Goal: Task Accomplishment & Management: Manage account settings

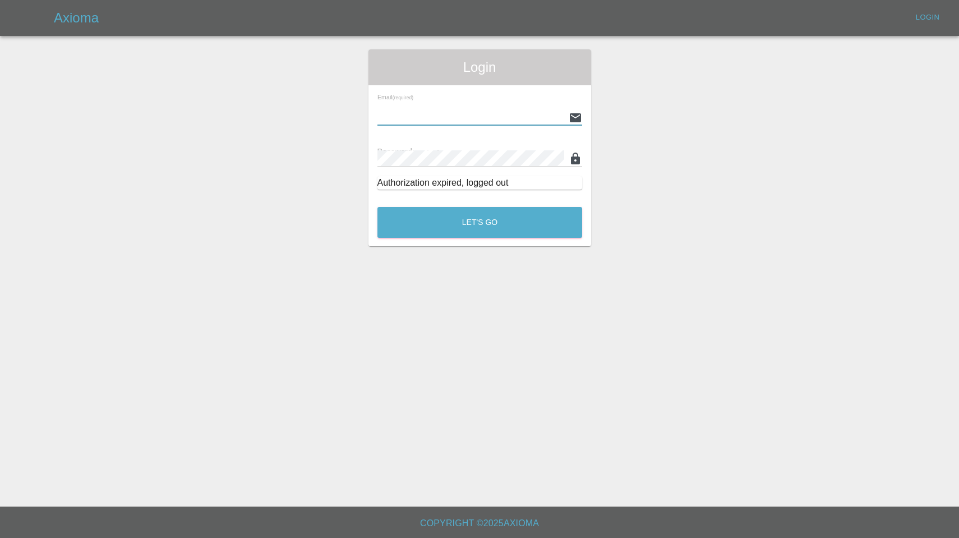
type input "enquiries@colourtouch.co.uk"
click at [480, 222] on button "Let's Go" at bounding box center [479, 222] width 205 height 31
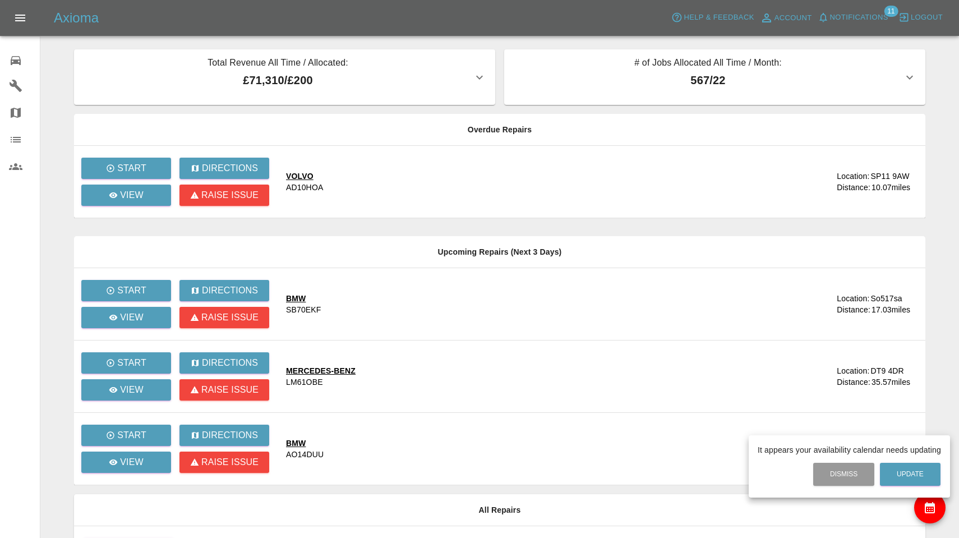
click at [854, 19] on div at bounding box center [479, 269] width 959 height 538
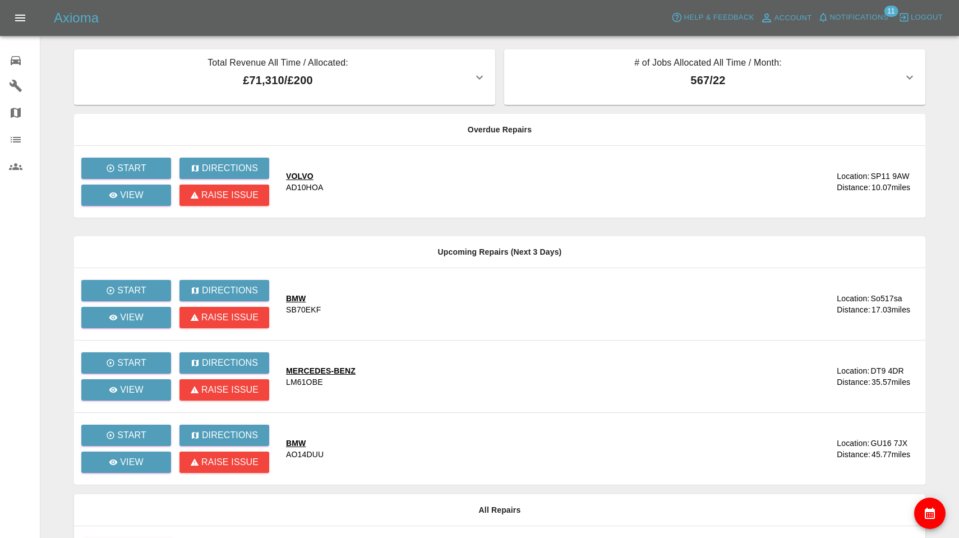
click at [854, 19] on span "Notifications" at bounding box center [859, 17] width 58 height 13
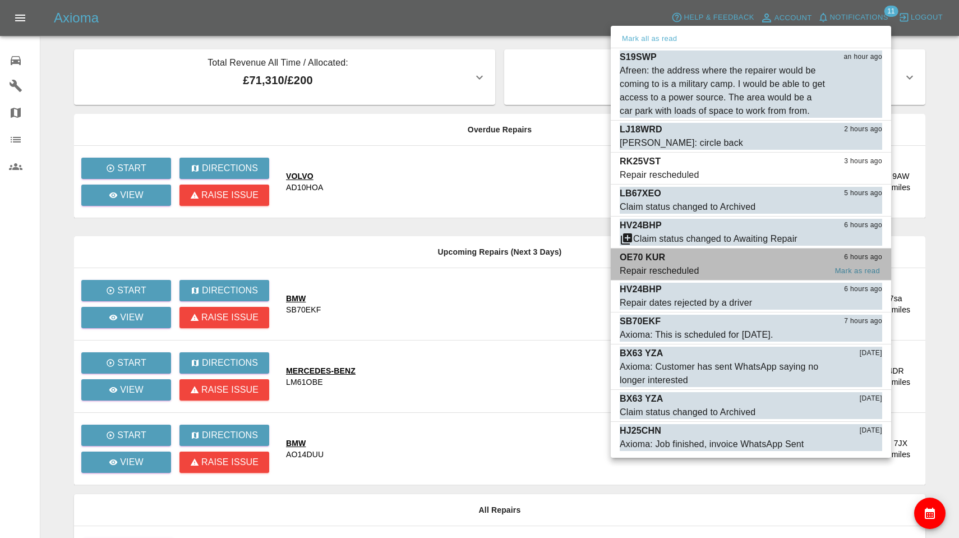
click at [700, 268] on span "Repair rescheduled" at bounding box center [723, 270] width 206 height 13
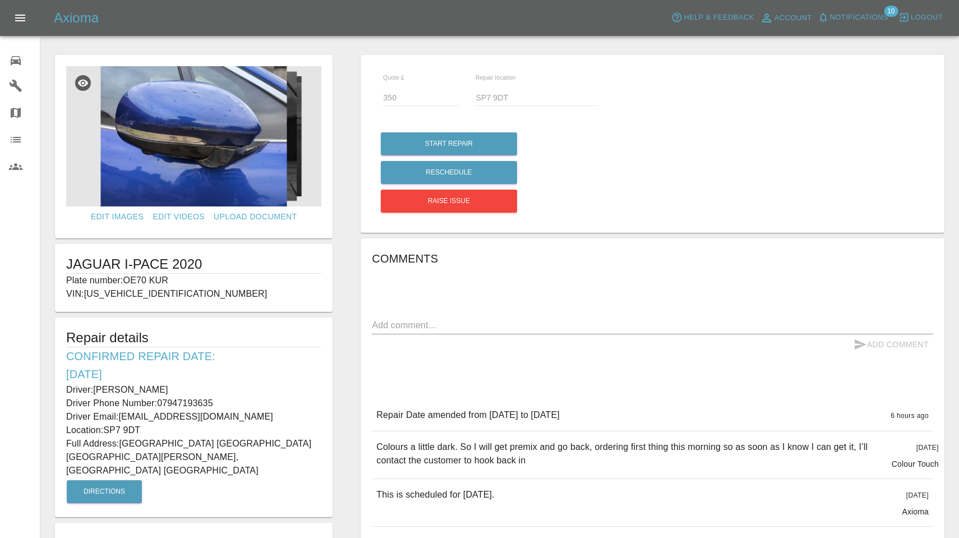
click at [852, 16] on span "Notifications" at bounding box center [859, 17] width 58 height 13
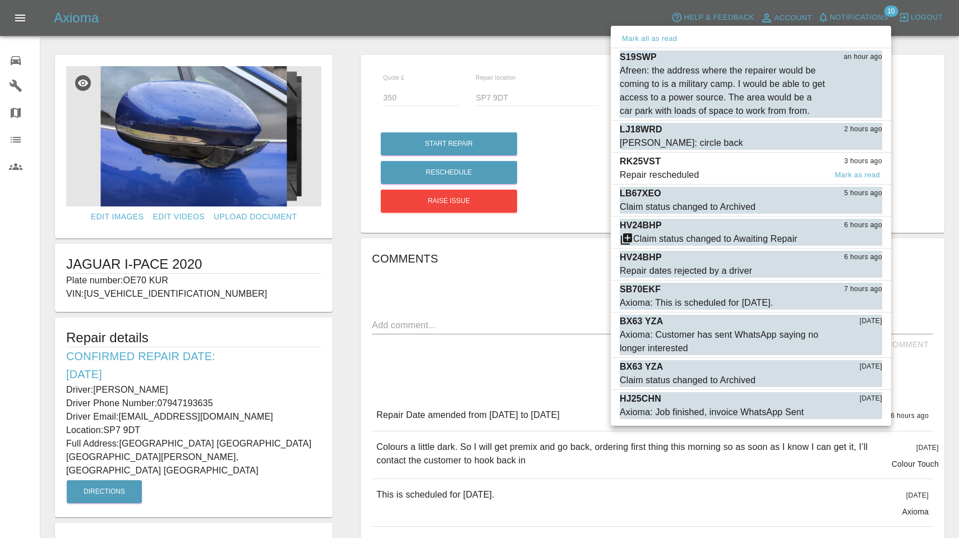
click at [713, 172] on span "Repair rescheduled" at bounding box center [723, 174] width 206 height 13
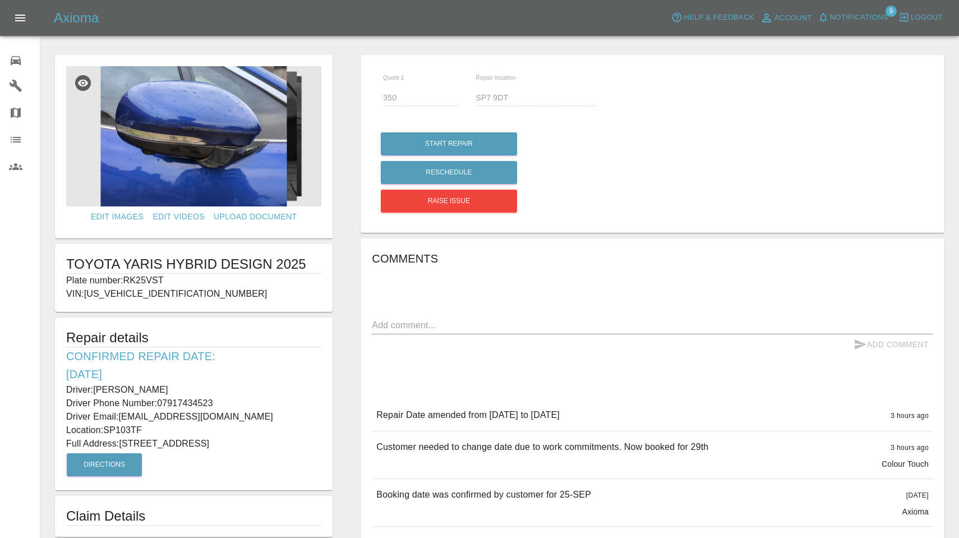
type input "210"
type input "SP103TF"
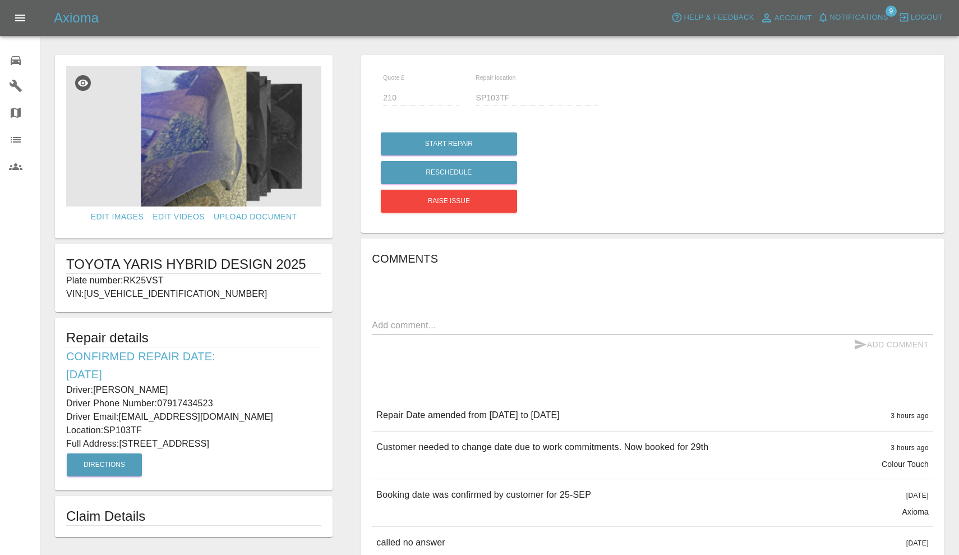
click at [848, 13] on span "Notifications" at bounding box center [859, 17] width 58 height 13
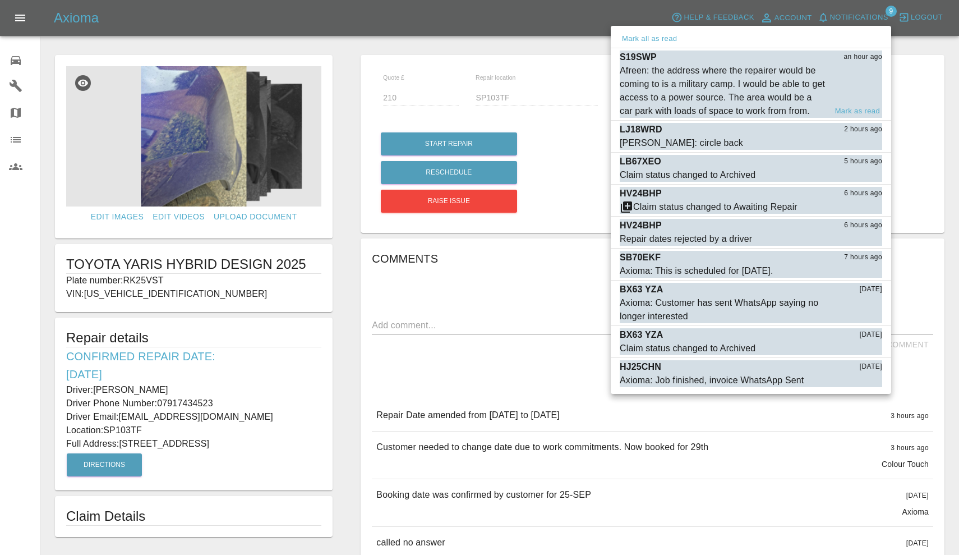
click at [732, 77] on div "Afreen: the address where the repairer would be coming to is a military camp. I…" at bounding box center [723, 91] width 206 height 54
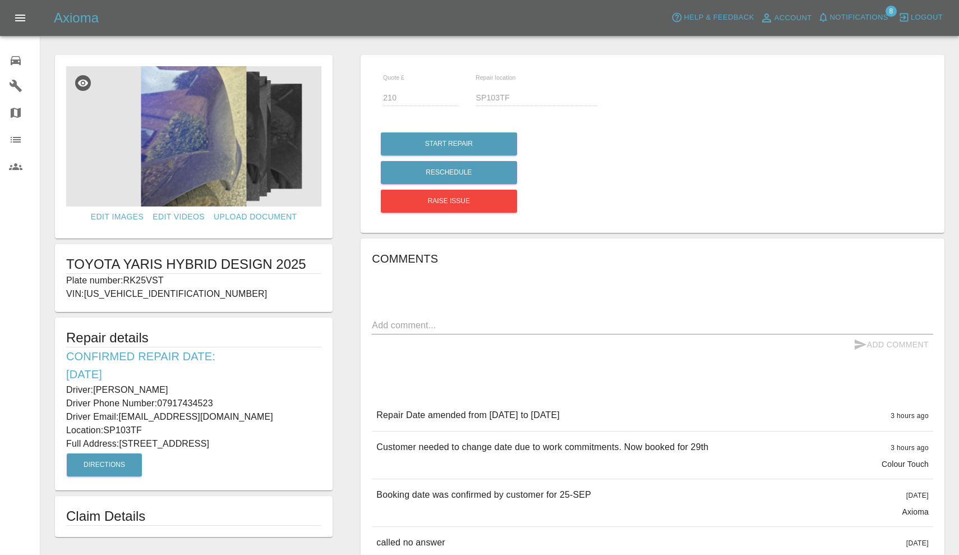
type input "220"
type input "Sp4 8qe"
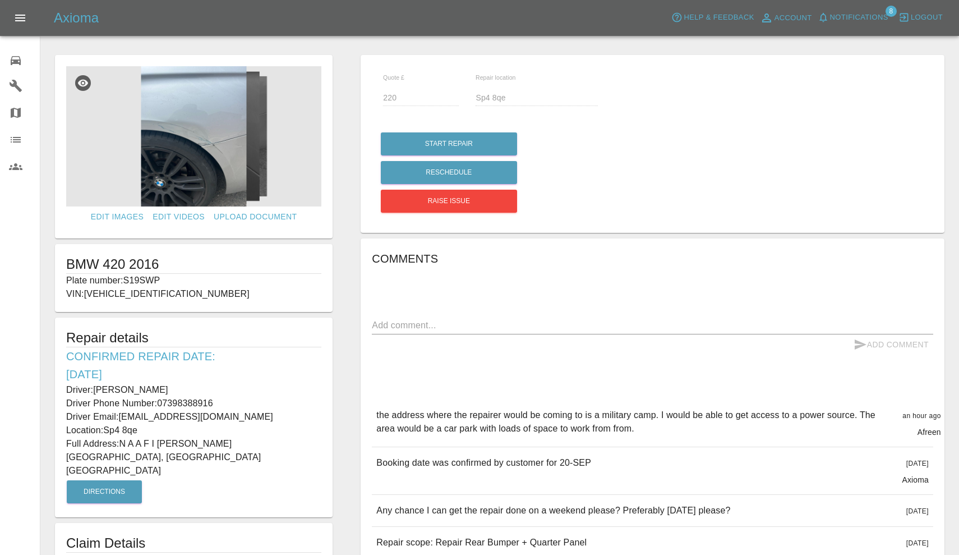
click at [861, 18] on span "Notifications" at bounding box center [859, 17] width 58 height 13
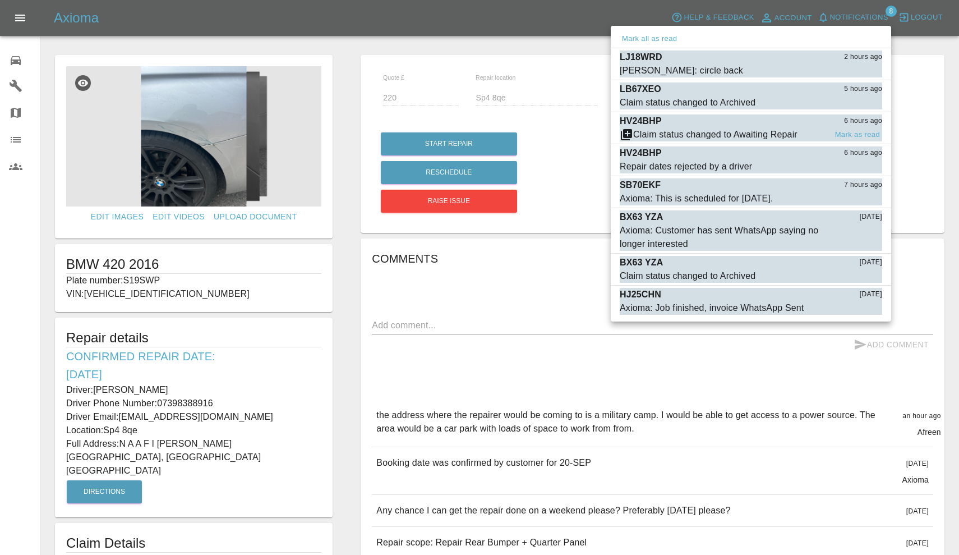
click at [707, 128] on div "Claim status changed to Awaiting Repair" at bounding box center [715, 134] width 164 height 13
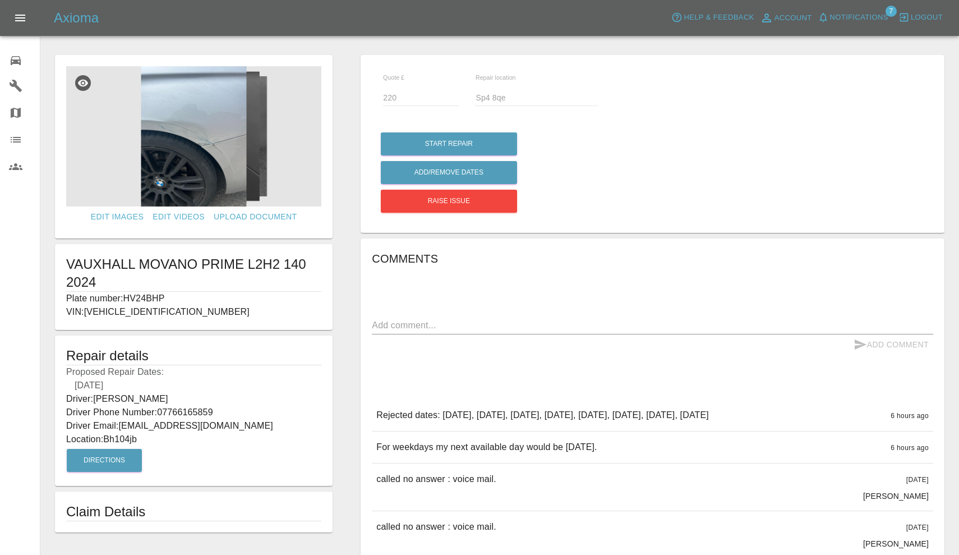
type input "255"
type input "Bh104jb"
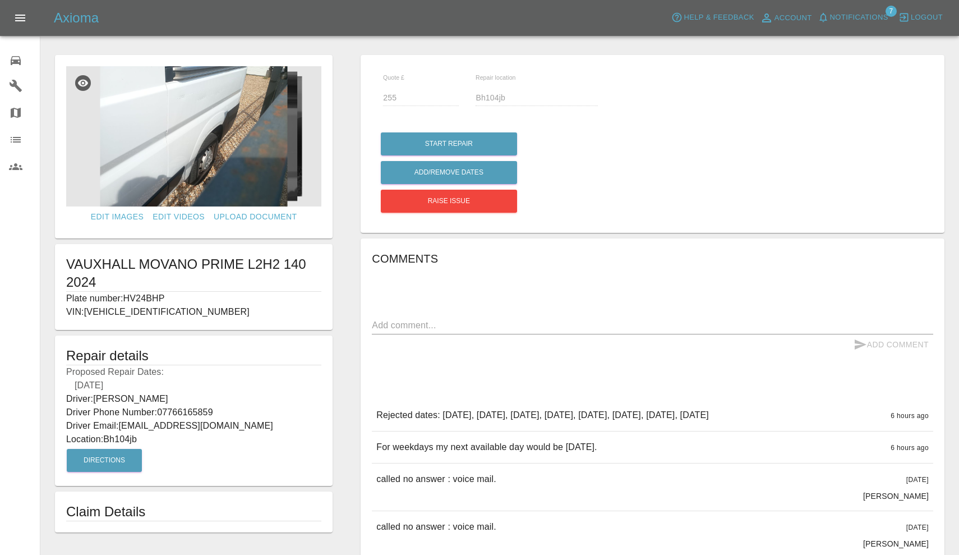
click at [841, 17] on span "Notifications" at bounding box center [859, 17] width 58 height 13
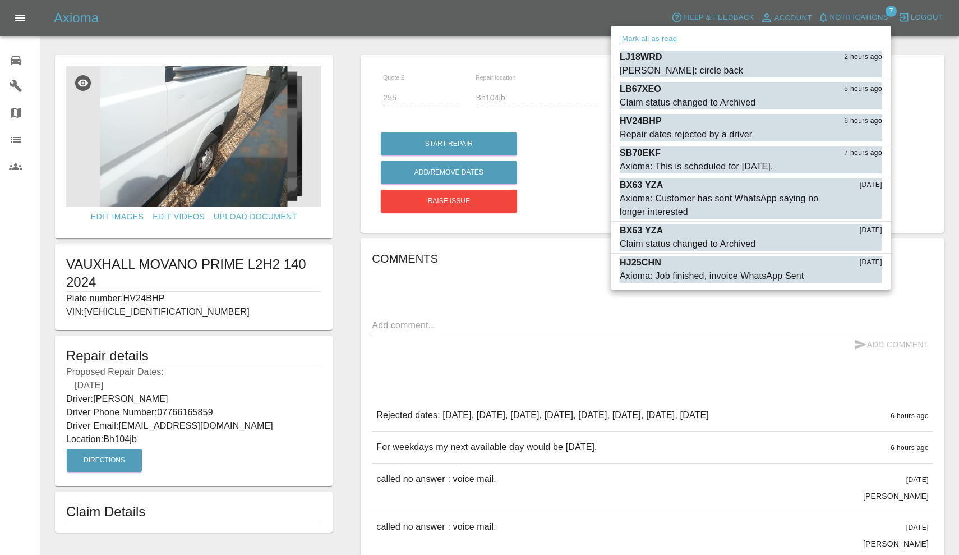
click at [646, 42] on button "Mark all as read" at bounding box center [649, 39] width 59 height 13
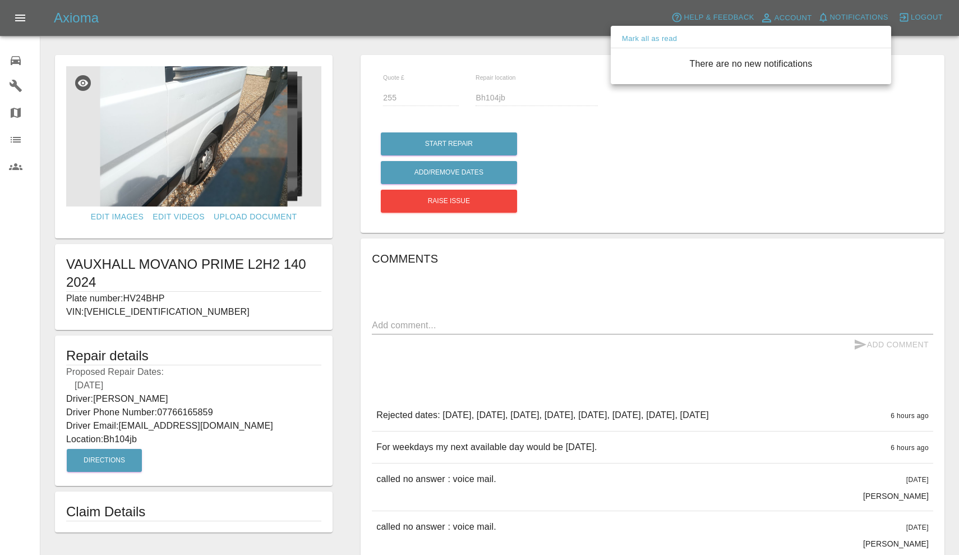
click at [8, 62] on div at bounding box center [479, 277] width 959 height 555
